Goal: Book appointment/travel/reservation

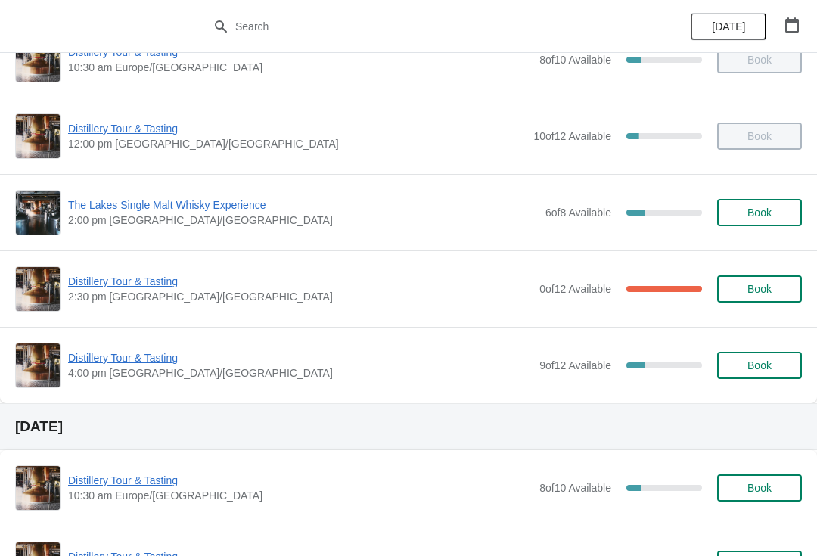
scroll to position [141, 0]
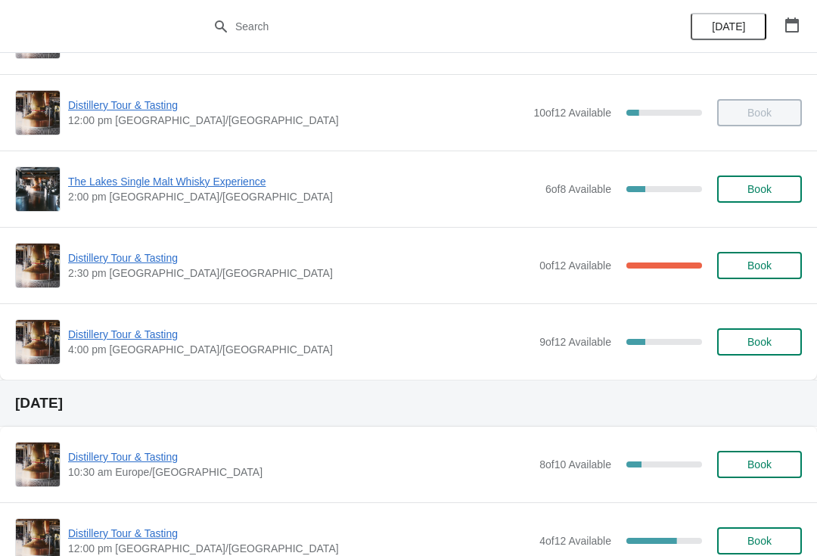
click at [154, 328] on span "Distillery Tour & Tasting" at bounding box center [300, 334] width 464 height 15
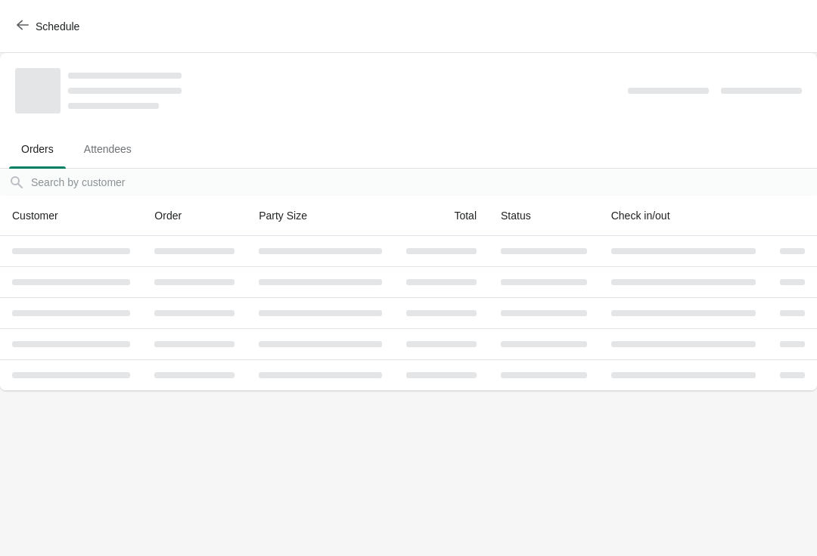
scroll to position [0, 0]
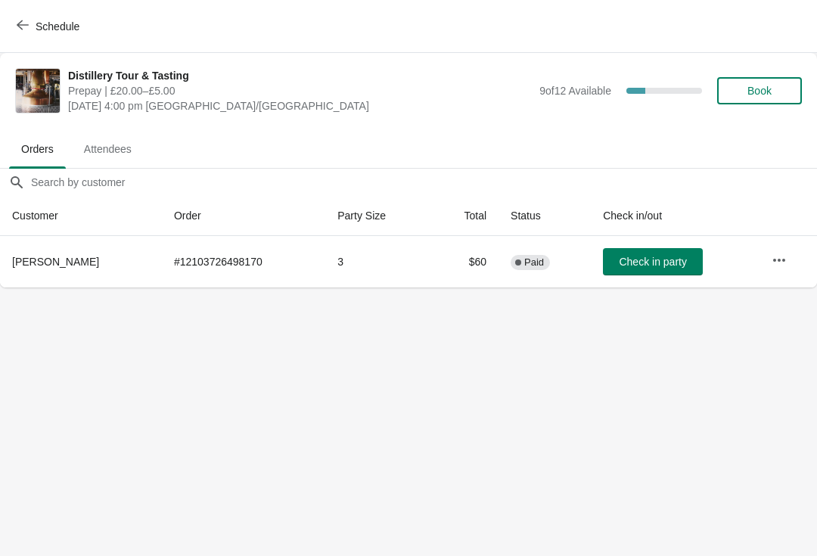
click at [729, 90] on button "Book" at bounding box center [759, 90] width 85 height 27
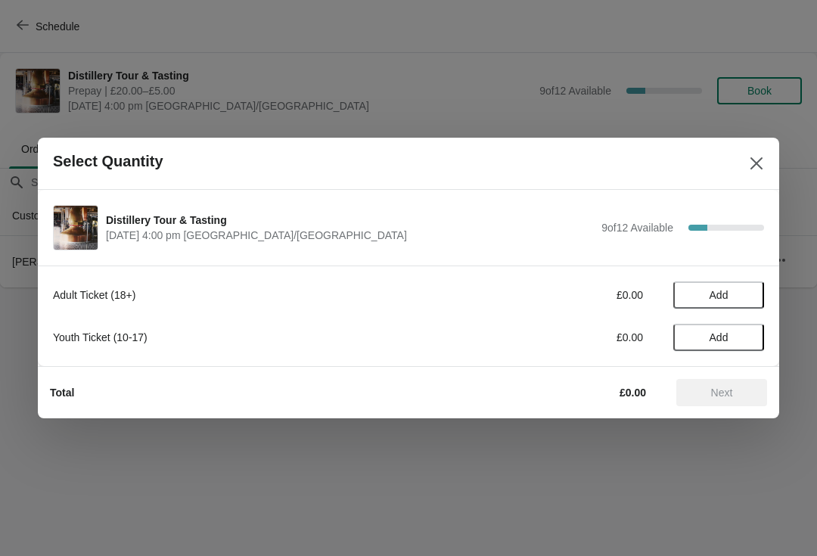
click at [698, 325] on button "Add" at bounding box center [718, 337] width 91 height 27
click at [679, 343] on div "1" at bounding box center [718, 338] width 91 height 16
click at [687, 331] on icon at bounding box center [693, 338] width 16 height 16
click at [731, 303] on button "Add" at bounding box center [718, 294] width 91 height 27
click at [737, 303] on icon at bounding box center [745, 295] width 16 height 16
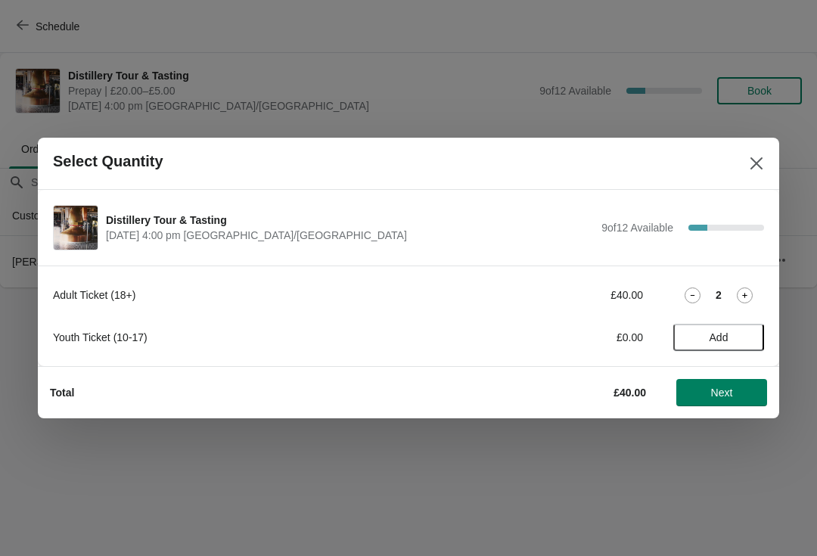
click at [726, 390] on span "Next" at bounding box center [722, 393] width 22 height 12
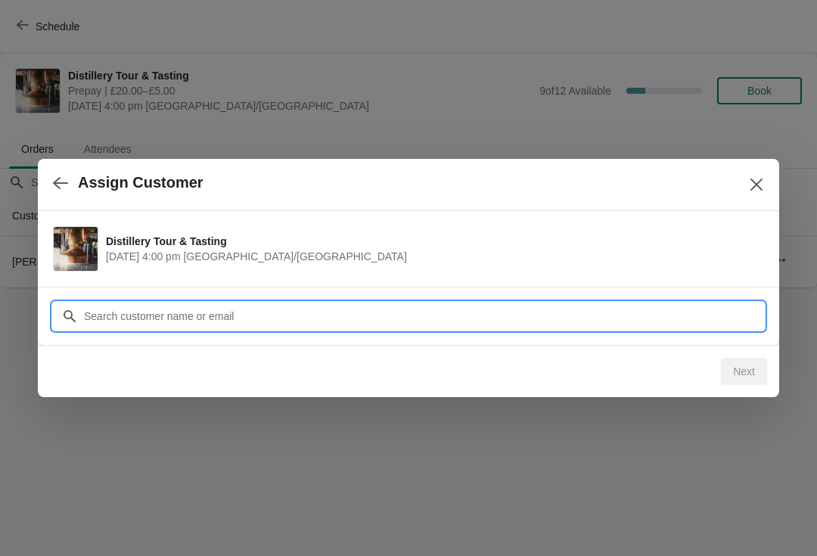
click at [384, 304] on input "Customer" at bounding box center [423, 316] width 681 height 27
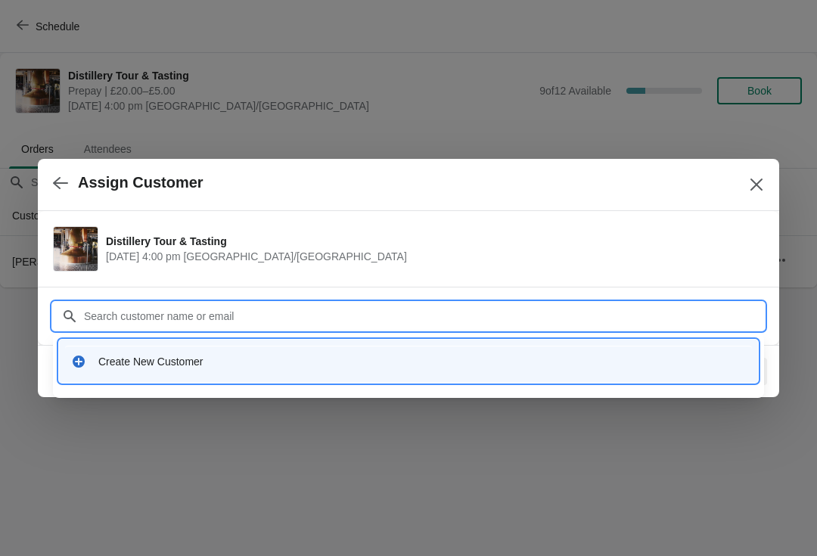
click at [101, 380] on div "Create New Customer" at bounding box center [408, 361] width 699 height 43
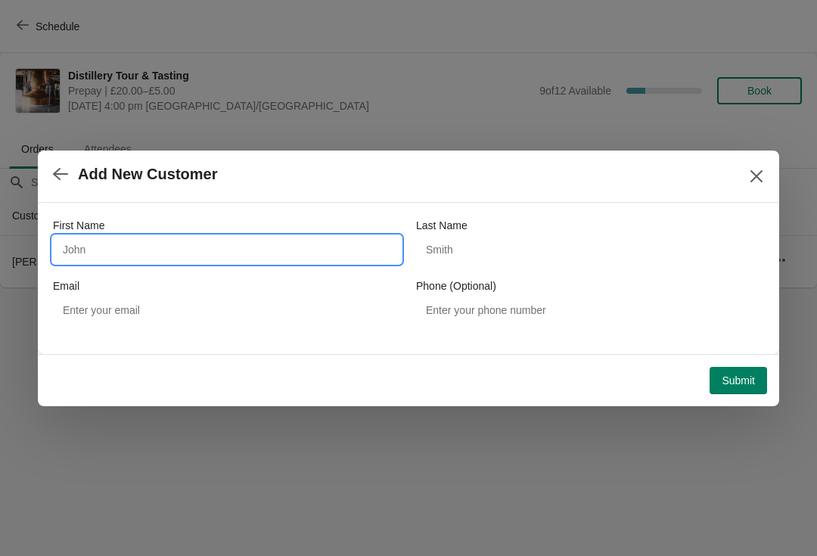
click at [319, 258] on input "First Name" at bounding box center [227, 249] width 348 height 27
type input "[PERSON_NAME]"
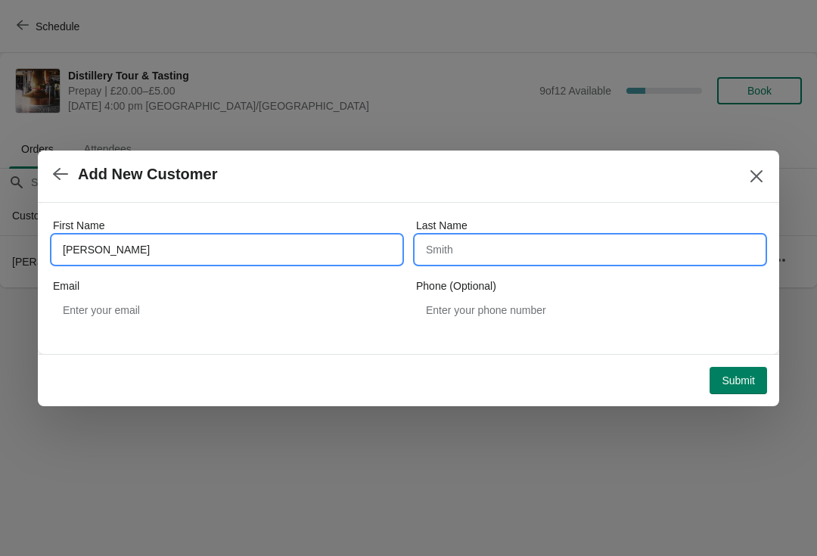
click at [505, 249] on input "Last Name" at bounding box center [590, 249] width 348 height 27
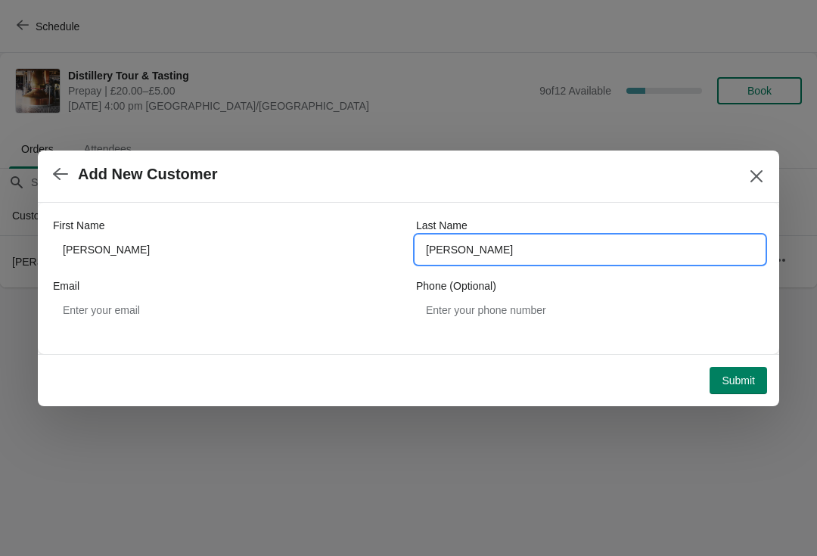
type input "[PERSON_NAME]"
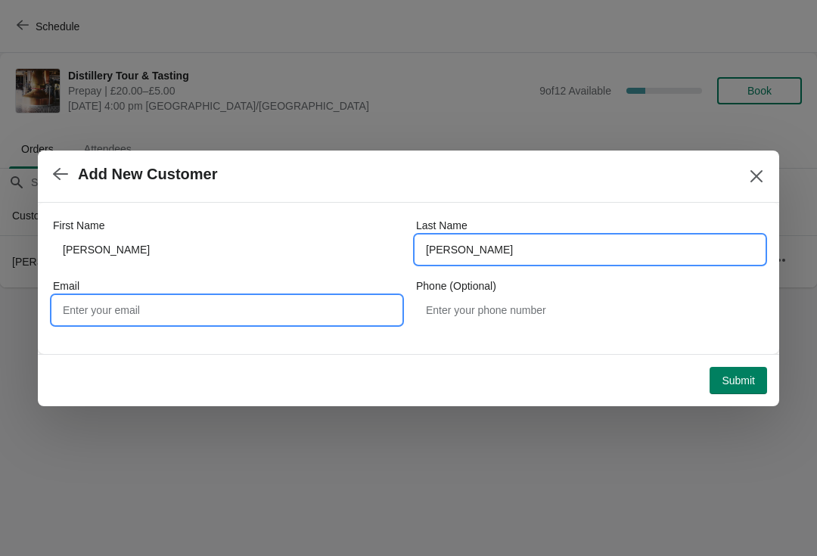
click at [179, 317] on input "Email" at bounding box center [227, 310] width 348 height 27
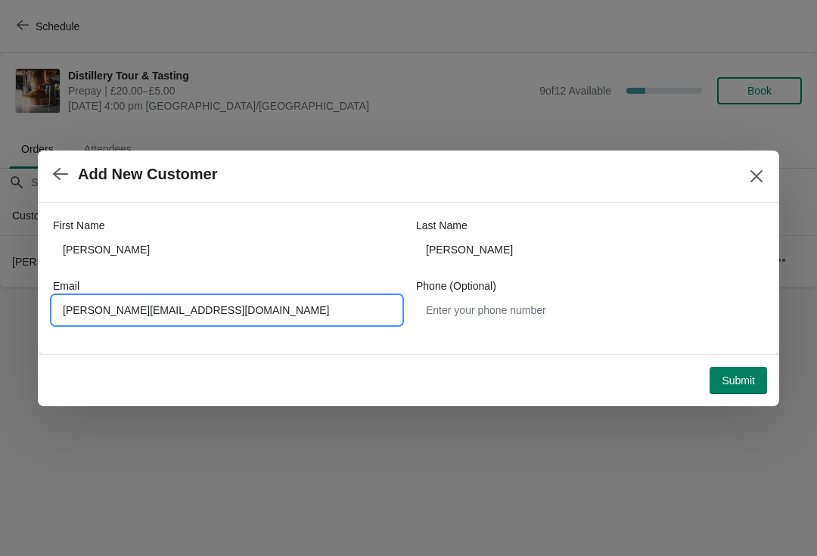
type input "[PERSON_NAME][EMAIL_ADDRESS][DOMAIN_NAME]"
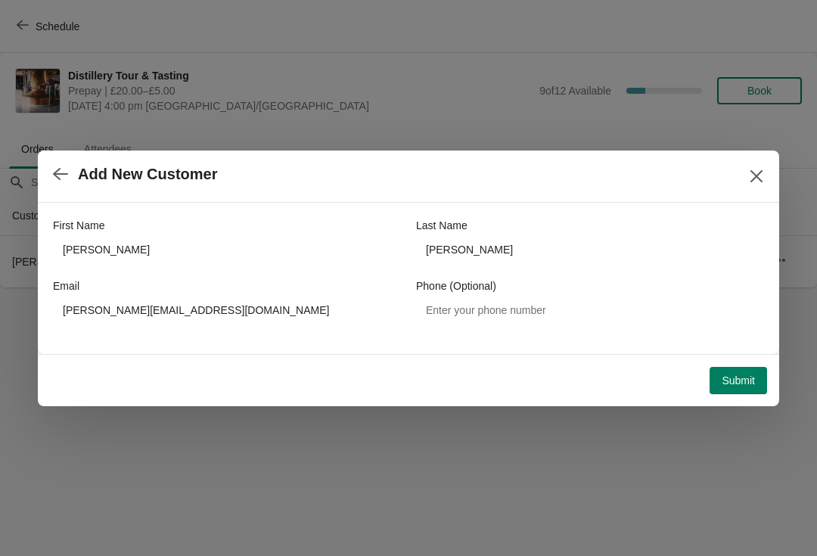
click at [741, 375] on span "Submit" at bounding box center [738, 381] width 33 height 12
